Goal: Check status

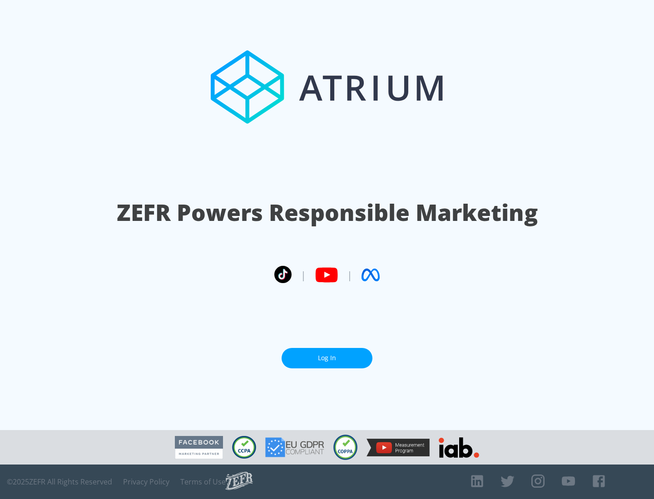
click at [327, 355] on link "Log In" at bounding box center [327, 358] width 91 height 20
